Goal: Information Seeking & Learning: Learn about a topic

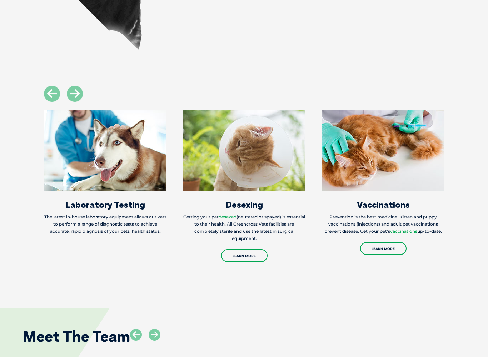
scroll to position [1179, 0]
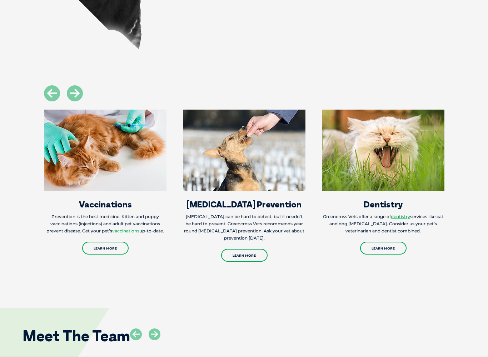
click at [91, 203] on h3 "Vaccinations" at bounding box center [105, 204] width 123 height 9
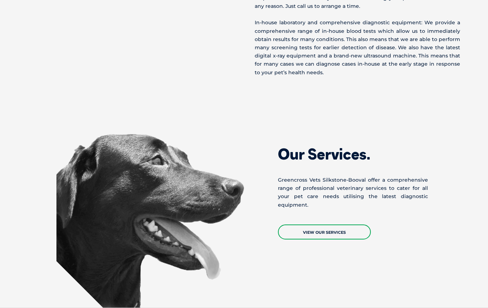
click at [407, 176] on p "Greencross Vets Silkstone-Booval offer a comprehensive range of professional ve…" at bounding box center [353, 192] width 150 height 33
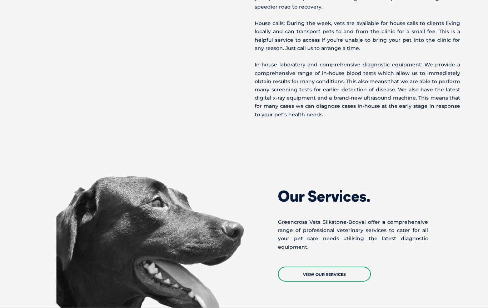
scroll to position [800, 0]
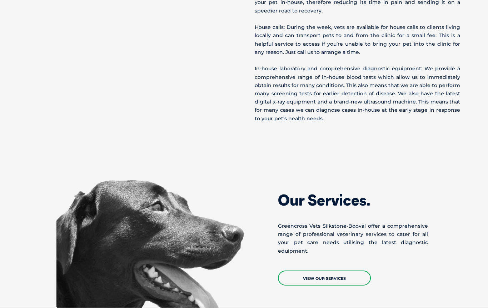
click at [348, 282] on link "View Our Services" at bounding box center [324, 278] width 93 height 15
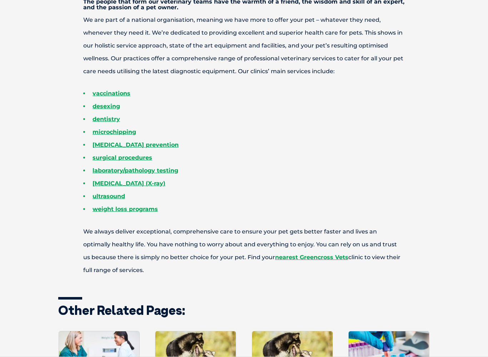
scroll to position [329, 0]
click at [90, 110] on li "desexing" at bounding box center [256, 106] width 346 height 13
click at [97, 103] on link "desexing" at bounding box center [107, 106] width 28 height 7
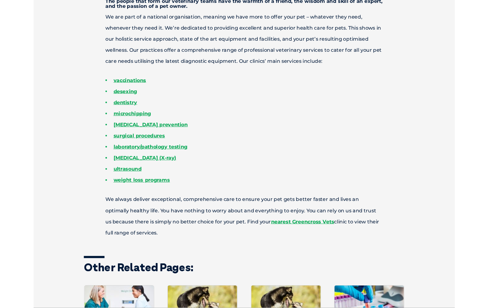
scroll to position [349, 0]
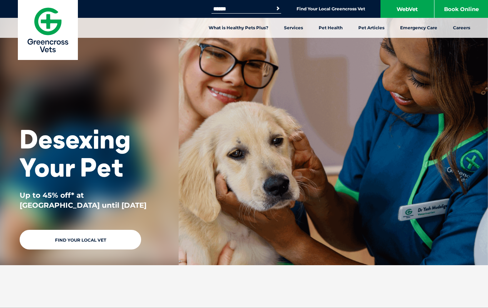
click at [170, 92] on li "Medical Care Surgery Desexing Digital X-ray Ultrasound for Dogs & Cats Clinical…" at bounding box center [209, 103] width 112 height 76
click at [178, 93] on link "Desexing" at bounding box center [182, 90] width 23 height 6
